Goal: Task Accomplishment & Management: Complete application form

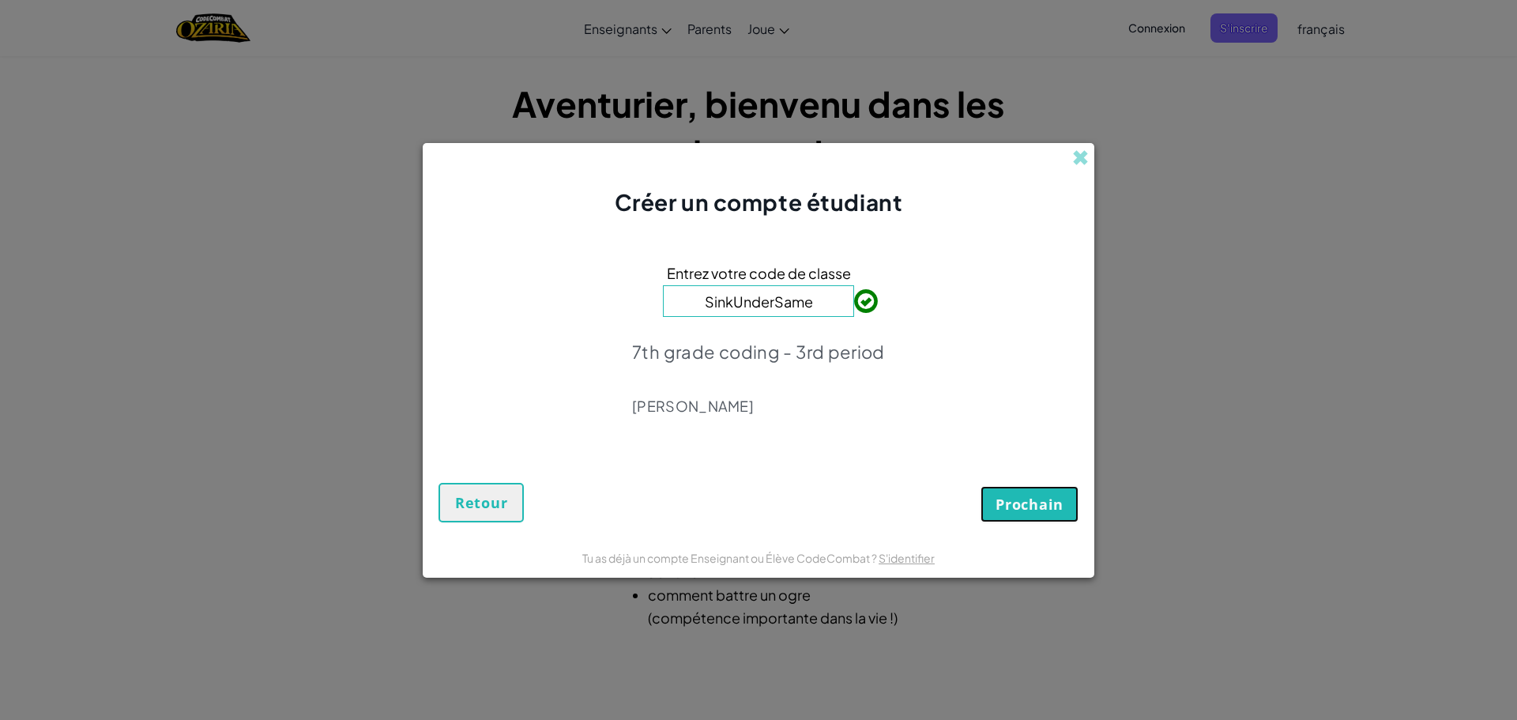
click at [1060, 514] on button "Prochain" at bounding box center [1030, 504] width 98 height 36
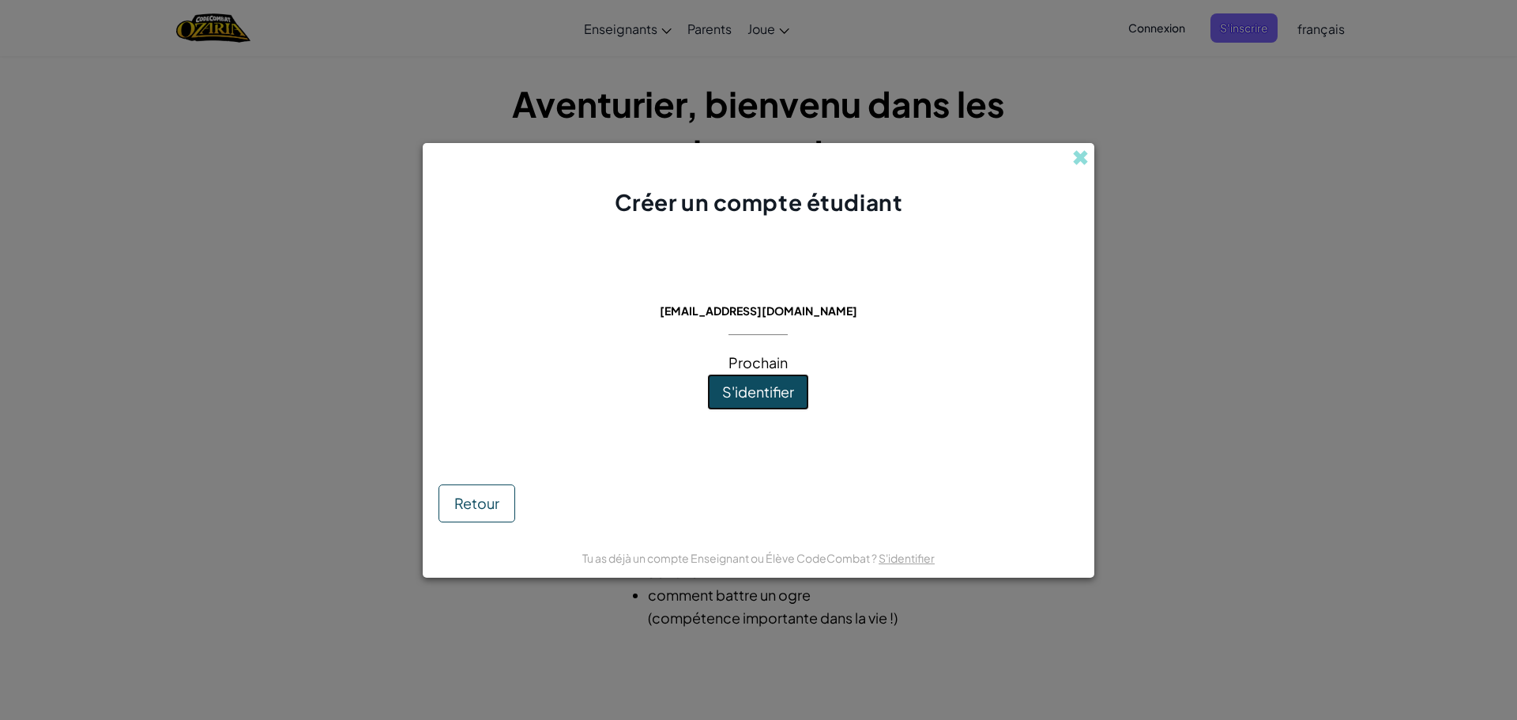
click at [799, 394] on button "S'identifier" at bounding box center [758, 392] width 102 height 36
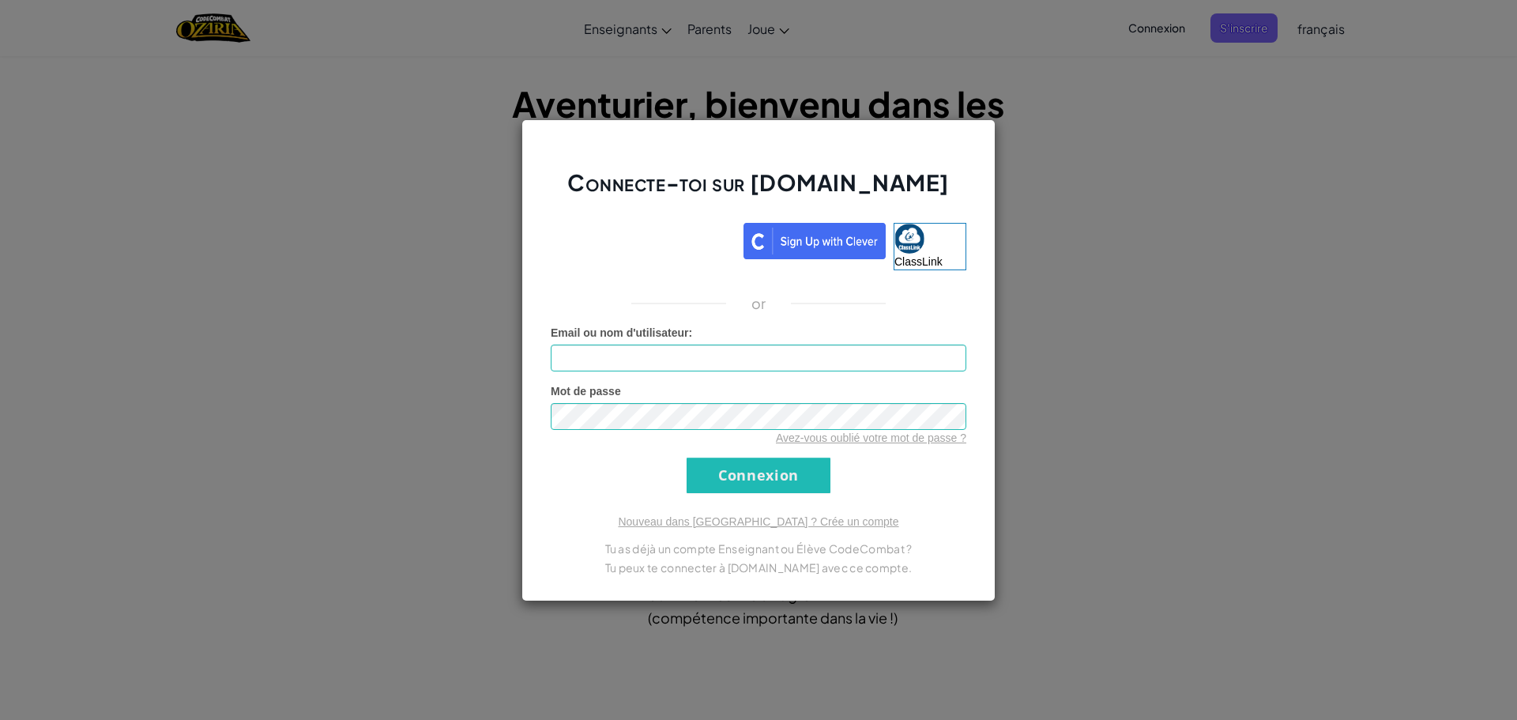
type input "JohnA98"
